Goal: Task Accomplishment & Management: Manage account settings

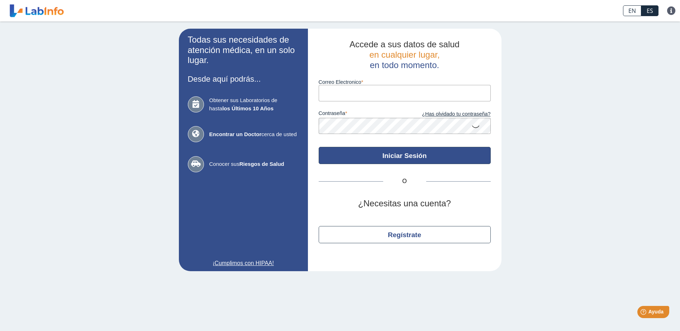
type input "[EMAIL_ADDRESS][DOMAIN_NAME]"
click at [407, 154] on button "Iniciar Sesión" at bounding box center [404, 155] width 172 height 17
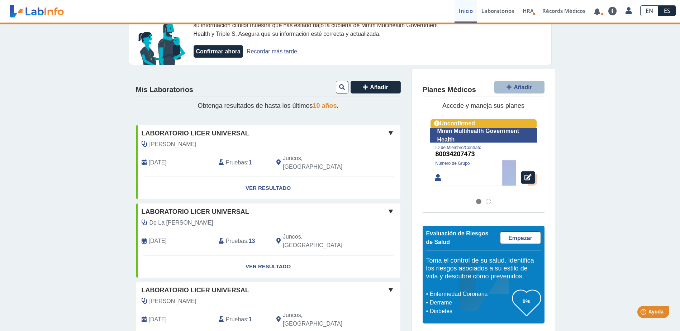
scroll to position [36, 0]
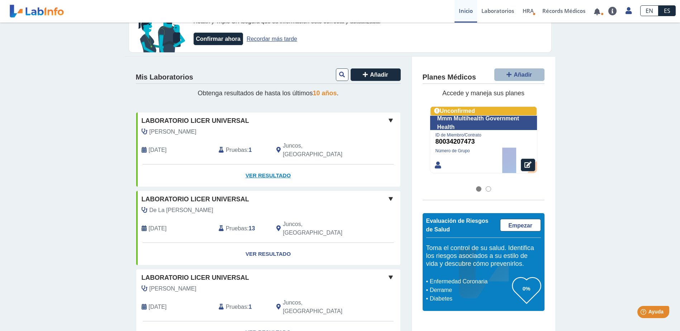
click at [259, 166] on link "Ver Resultado" at bounding box center [268, 175] width 264 height 23
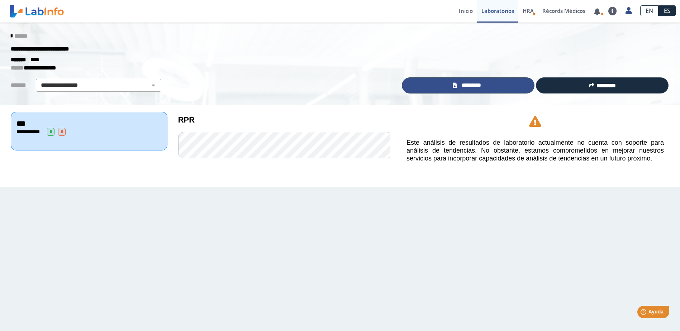
click at [478, 80] on link "*********" at bounding box center [468, 85] width 133 height 16
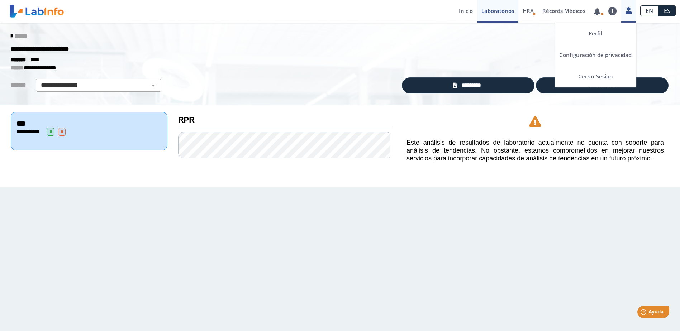
click at [630, 13] on icon at bounding box center [628, 10] width 6 height 5
click at [600, 32] on link "Perfil" at bounding box center [595, 33] width 81 height 21
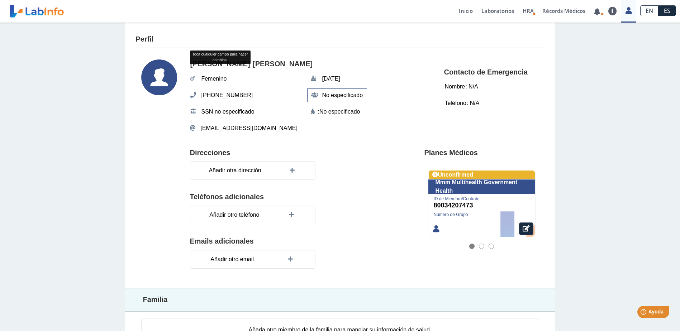
click at [341, 98] on span "No especificado" at bounding box center [342, 95] width 45 height 13
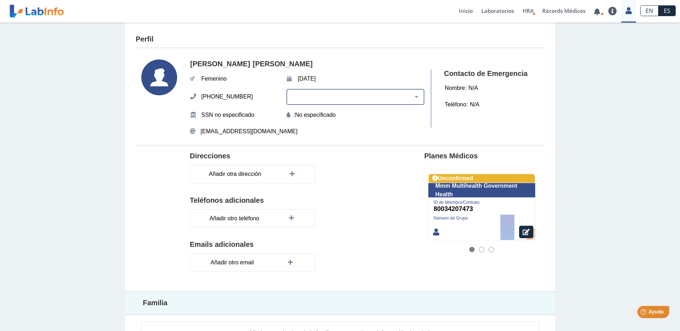
click at [409, 97] on select "Blanco Negro Hispano o Latino Indígena Americano o Nativo de [US_STATE] Asiátic…" at bounding box center [357, 96] width 131 height 7
select select "2"
click at [305, 93] on select "Blanco Negro Hispano o Latino Indígena Americano o Nativo de [US_STATE] Asiátic…" at bounding box center [357, 96] width 131 height 7
click at [336, 117] on editable "No especificado" at bounding box center [315, 115] width 41 height 9
select select
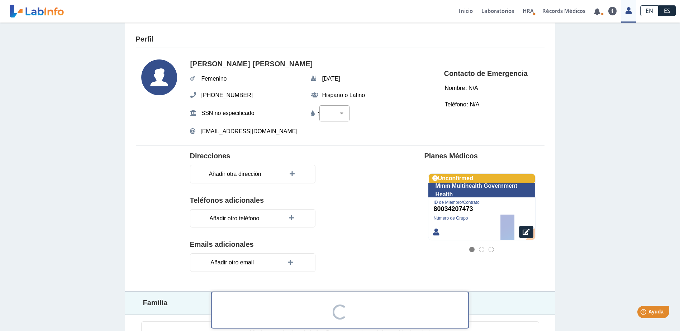
click at [366, 123] on div "[PERSON_NAME] [DATE][PHONE_NUMBER] Hispano o [DEMOGRAPHIC_DATA] SSN no especifi…" at bounding box center [307, 98] width 234 height 78
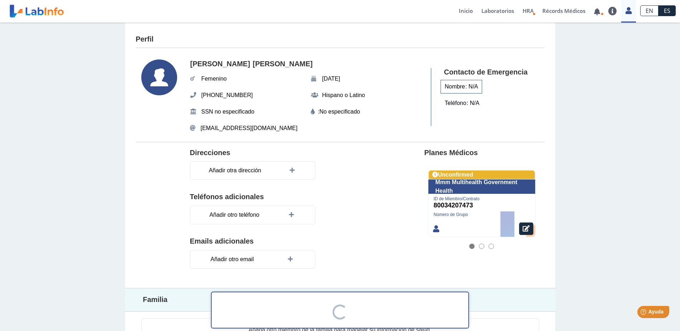
click at [473, 88] on div "Nombre : N/A" at bounding box center [461, 87] width 42 height 14
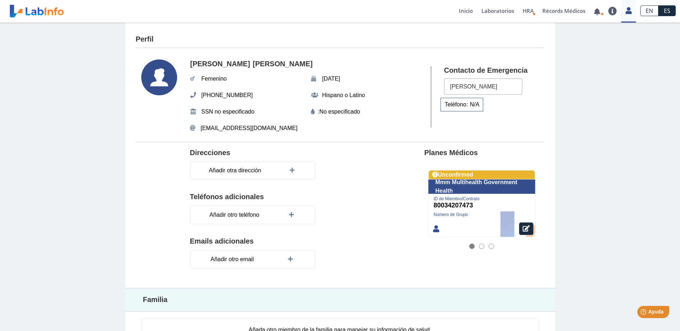
type input "[PERSON_NAME]"
click at [466, 99] on div "Teléfono : N/A" at bounding box center [461, 105] width 43 height 14
type input "[PHONE_NUMBER]"
click at [451, 122] on div "Contacto de Emergencia Nombre : [PERSON_NAME] [PHONE_NUMBER]" at bounding box center [482, 96] width 102 height 61
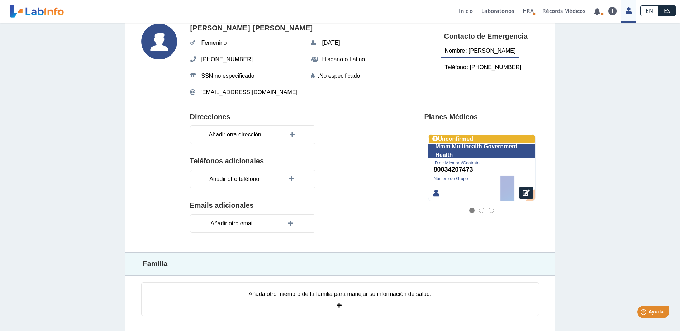
scroll to position [38, 0]
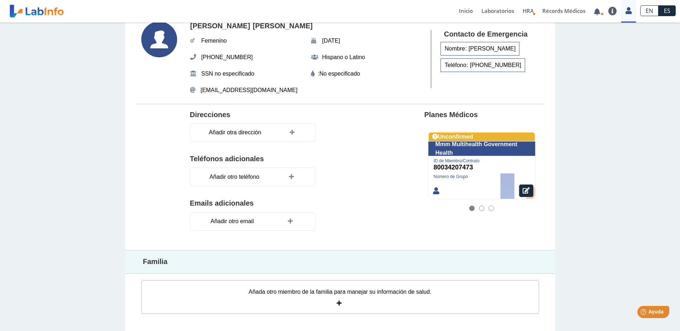
click at [336, 298] on div "Añada otro miembro de la familia para manejar su información de salud." at bounding box center [340, 297] width 398 height 34
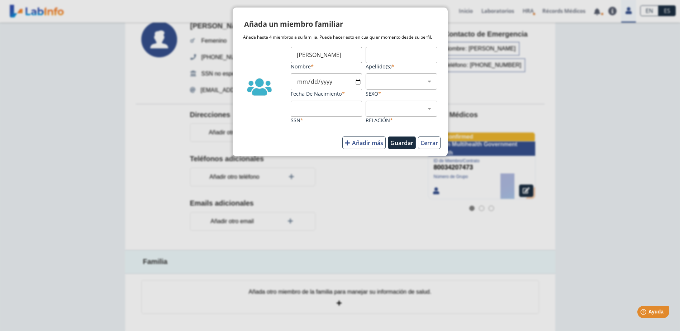
type input "[PERSON_NAME]"
click at [375, 55] on input "Apellido(s)" at bounding box center [401, 55] width 72 height 16
type input "[PERSON_NAME]"
click at [357, 81] on input "Fecha de Nacimiento" at bounding box center [327, 81] width 72 height 17
type input "[DATE]"
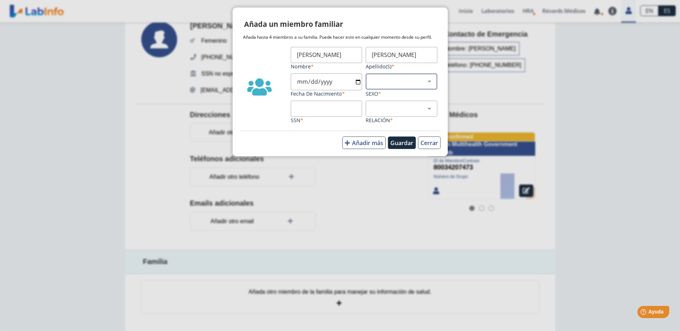
click at [392, 83] on select "Masculino Femenino" at bounding box center [403, 81] width 65 height 7
select select "1"
click at [371, 78] on select "Masculino Femenino" at bounding box center [403, 81] width 65 height 7
click at [391, 110] on select "Hijo Padre Pareja Otro" at bounding box center [403, 108] width 65 height 7
select select "4"
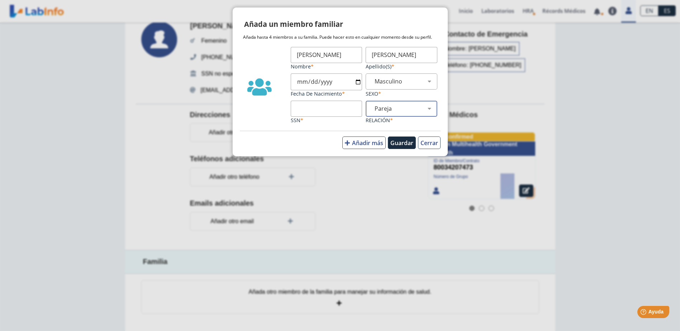
click at [371, 105] on select "Hijo Padre Pareja Otro" at bounding box center [403, 108] width 65 height 7
click at [404, 145] on button "Guardar" at bounding box center [402, 142] width 28 height 13
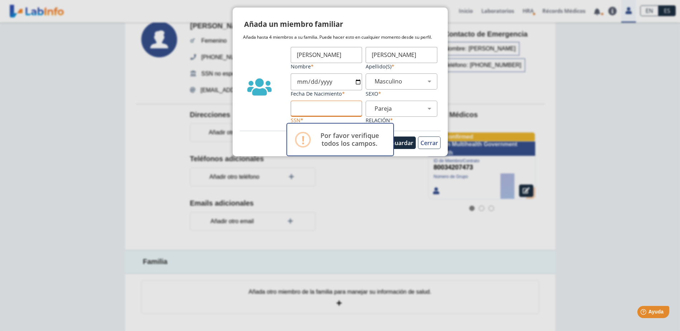
click at [335, 110] on input "SSN" at bounding box center [327, 109] width 72 height 16
click at [302, 121] on label "SSN" at bounding box center [327, 120] width 72 height 7
click at [302, 117] on input "SSN" at bounding box center [327, 109] width 72 height 16
click at [335, 113] on input "SSN" at bounding box center [327, 109] width 72 height 16
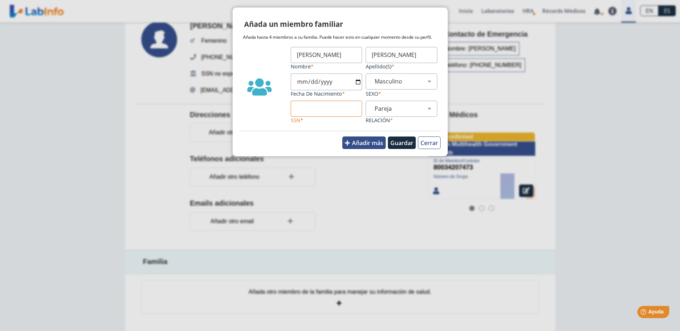
click at [355, 146] on span "Añadir más" at bounding box center [367, 143] width 31 height 8
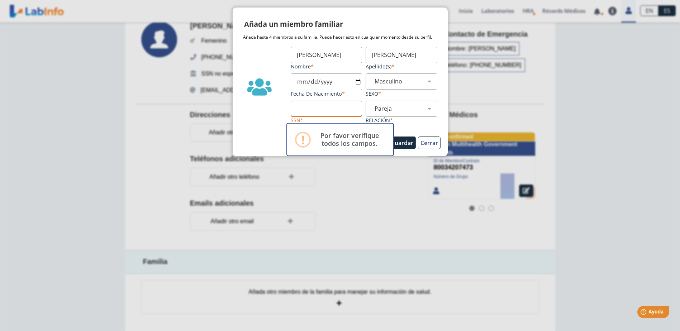
click at [338, 108] on input "SSN" at bounding box center [327, 109] width 72 height 16
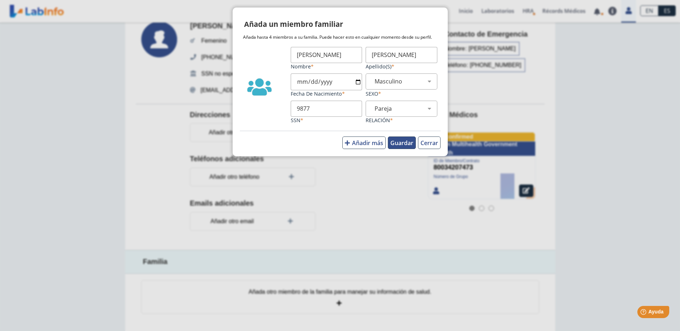
type input "9877"
click at [402, 145] on button "Guardar" at bounding box center [402, 142] width 28 height 13
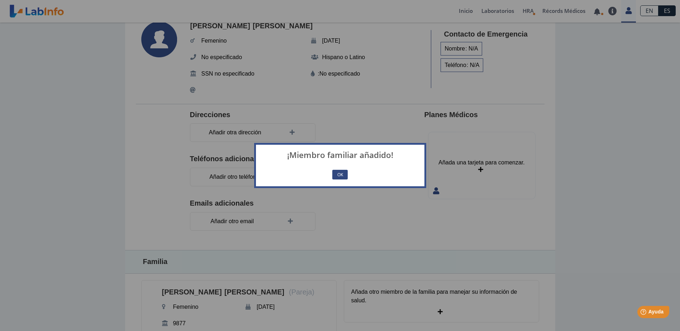
click at [339, 172] on button "OK" at bounding box center [339, 175] width 15 height 10
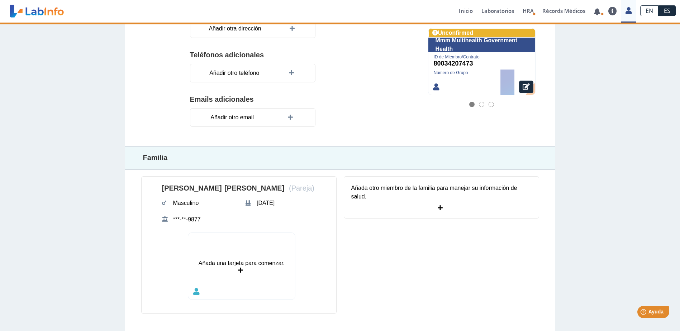
scroll to position [142, 0]
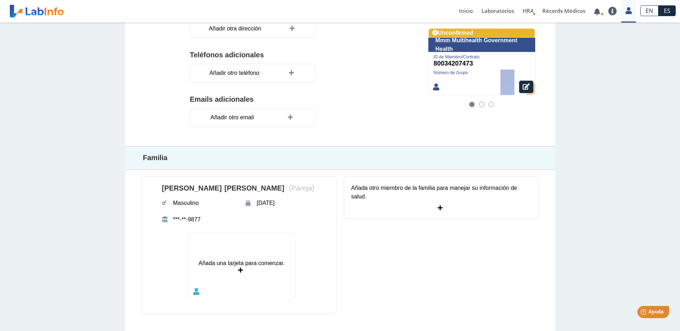
click at [408, 248] on section "[PERSON_NAME] (Pareja) Masculino [DATE] ***-**-9877 Añada una tarjeta para come…" at bounding box center [340, 245] width 408 height 150
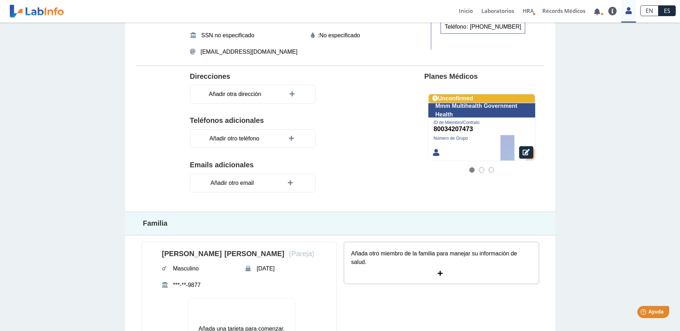
scroll to position [0, 0]
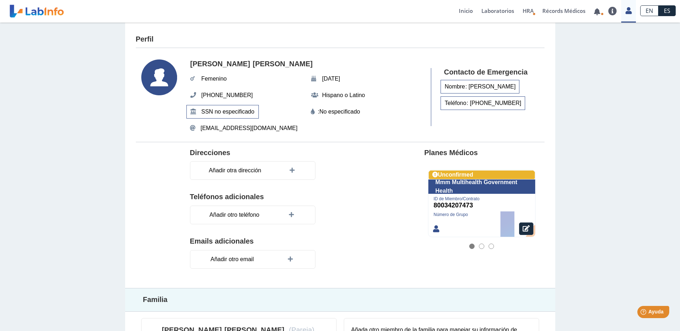
click at [240, 112] on span "SSN no especificado" at bounding box center [227, 111] width 57 height 13
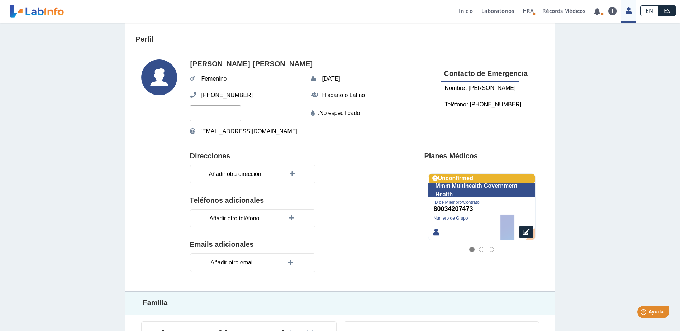
click at [224, 115] on input "text" at bounding box center [215, 113] width 51 height 16
type input "6941"
click at [278, 120] on div "[PERSON_NAME] [DATE][PHONE_NUMBER] Hispano o Latino 6941 : No especificado [EMA…" at bounding box center [307, 98] width 234 height 78
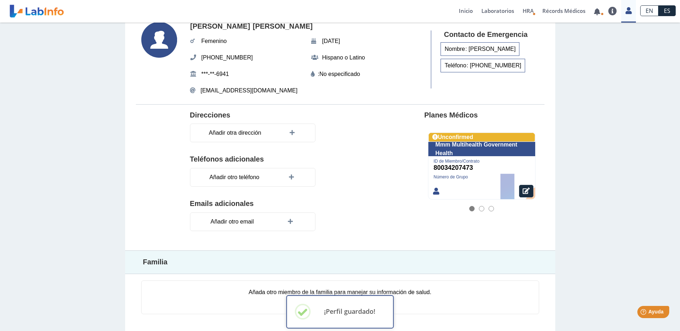
scroll to position [38, 0]
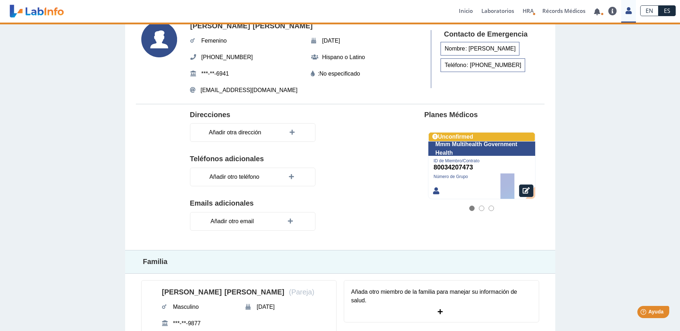
click at [552, 208] on div "Perfil [PERSON_NAME] [DATE][PHONE_NUMBER] Hispano o [DEMOGRAPHIC_DATA] ***-**-6…" at bounding box center [340, 210] width 680 height 450
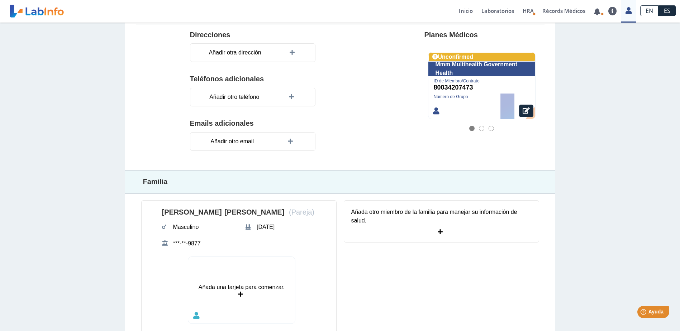
scroll to position [106, 0]
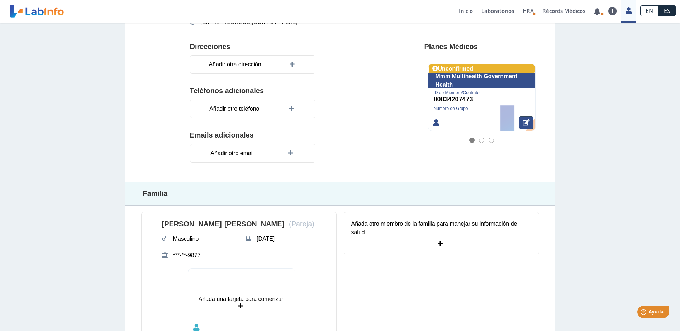
click at [524, 123] on icon at bounding box center [525, 122] width 7 height 6
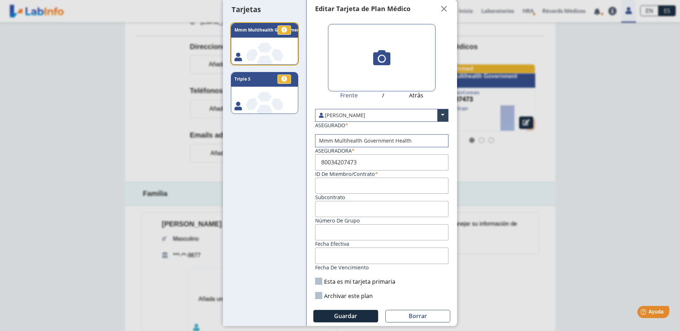
scroll to position [10, 0]
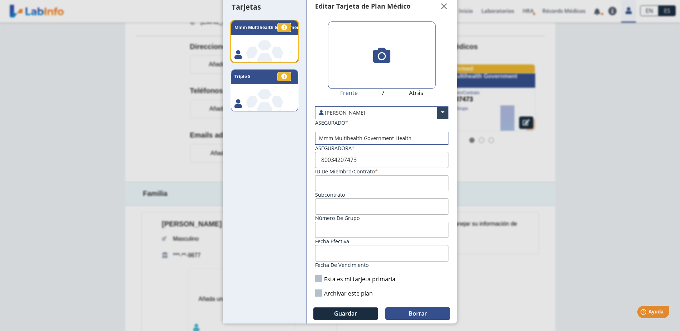
click at [408, 315] on span "Borrar" at bounding box center [417, 314] width 18 height 8
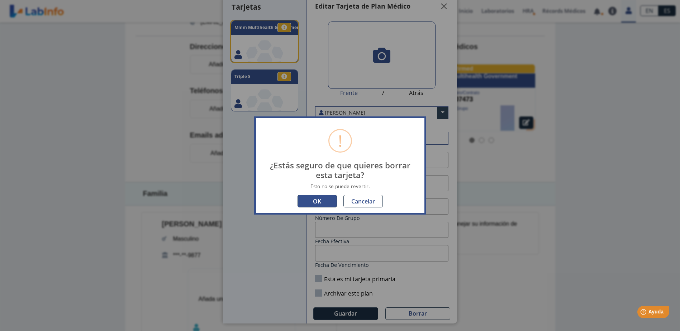
click at [328, 203] on button "OK" at bounding box center [316, 201] width 39 height 13
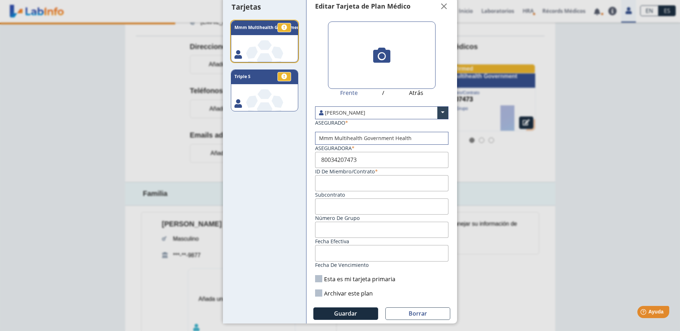
click at [262, 92] on icon at bounding box center [265, 94] width 14 height 10
type input "ZA0012348427505"
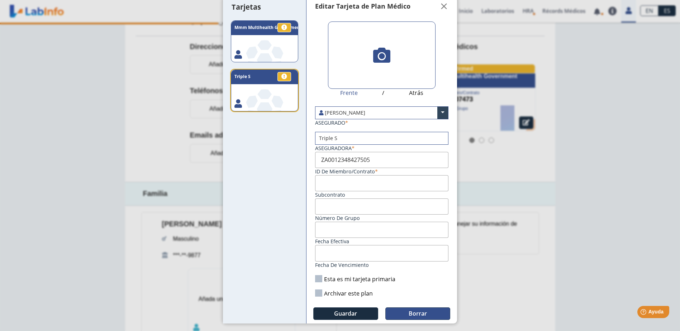
click at [405, 314] on button "Borrar" at bounding box center [417, 313] width 65 height 13
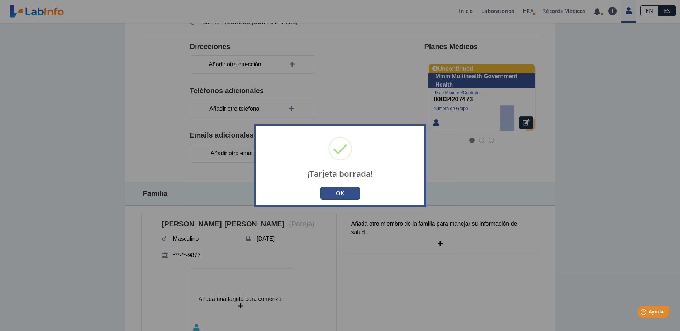
click at [340, 192] on button "OK" at bounding box center [339, 193] width 39 height 13
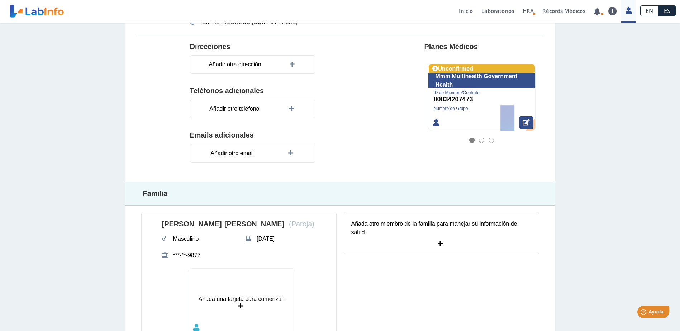
click at [523, 121] on icon at bounding box center [525, 122] width 7 height 6
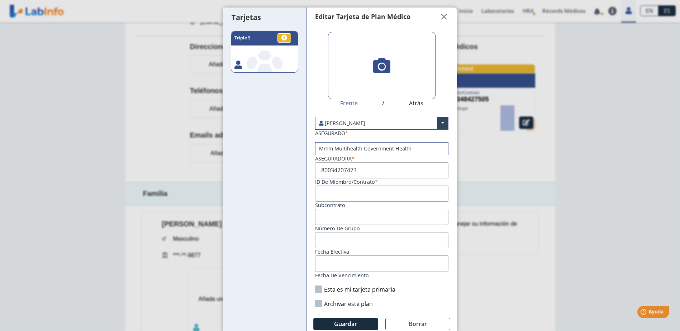
click at [278, 52] on icon ".a, .c { fill: #fff; } .b { fill: #87bf4a; } .c { font-size: 12px; } .c { font-…" at bounding box center [264, 52] width 67 height 42
type input "ZA0012348427505"
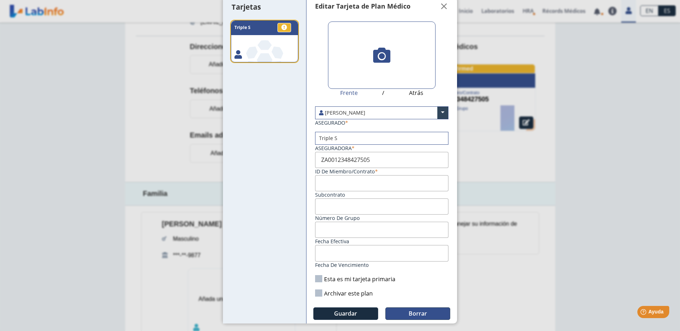
click at [400, 312] on button "Borrar" at bounding box center [417, 313] width 65 height 13
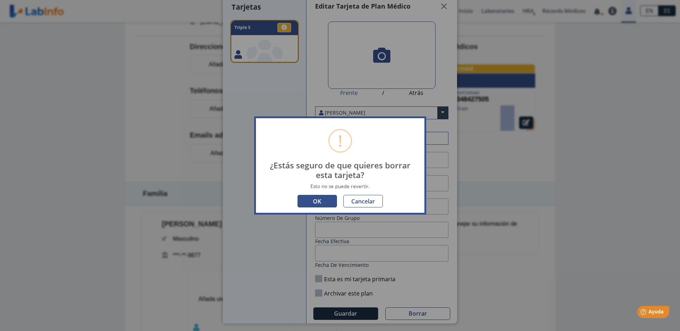
click at [323, 200] on button "OK" at bounding box center [316, 201] width 39 height 13
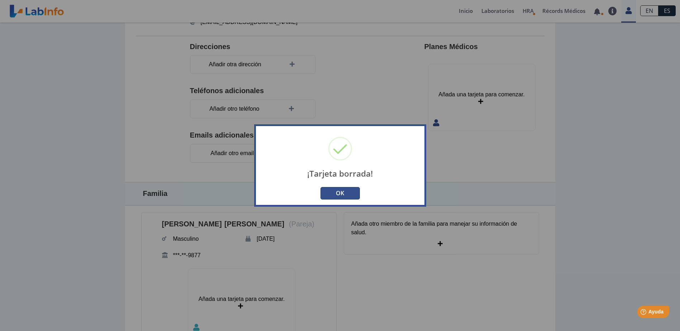
click at [345, 198] on button "OK" at bounding box center [339, 193] width 39 height 13
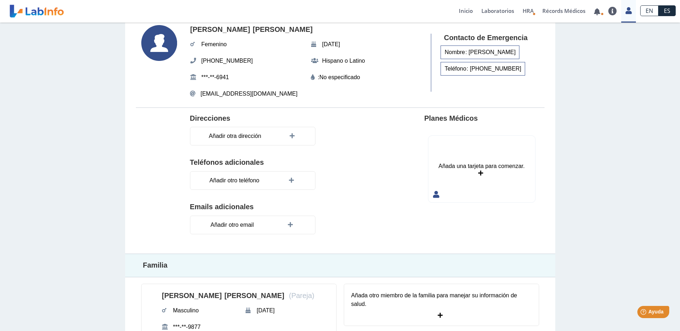
scroll to position [0, 0]
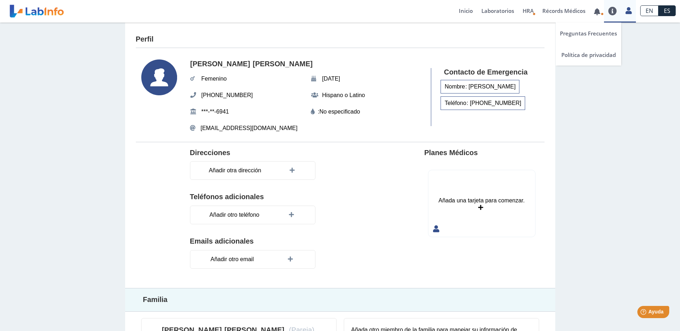
click at [615, 11] on link at bounding box center [612, 11] width 17 height 9
click at [631, 12] on link at bounding box center [628, 9] width 15 height 9
click at [612, 73] on link "Cerrar Sesión" at bounding box center [595, 76] width 81 height 21
